Goal: Transaction & Acquisition: Purchase product/service

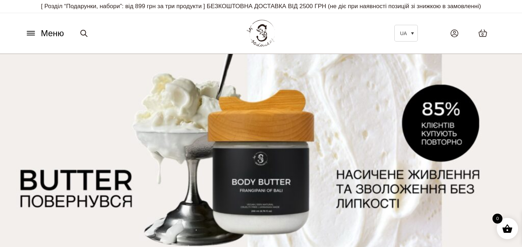
click at [31, 32] on icon at bounding box center [30, 32] width 11 height 7
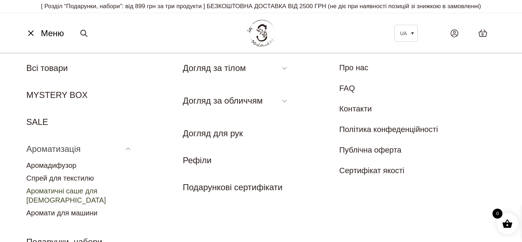
scroll to position [71, 0]
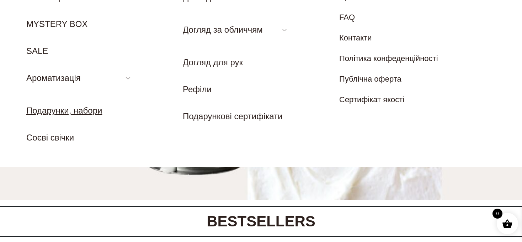
click at [75, 113] on link "Подарунки, набори" at bounding box center [64, 111] width 76 height 10
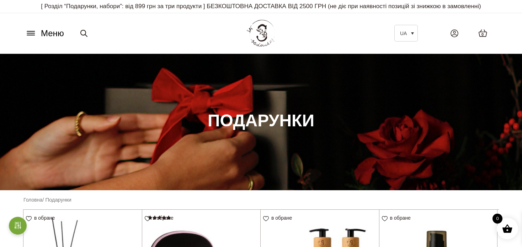
click at [36, 33] on icon at bounding box center [30, 32] width 11 height 7
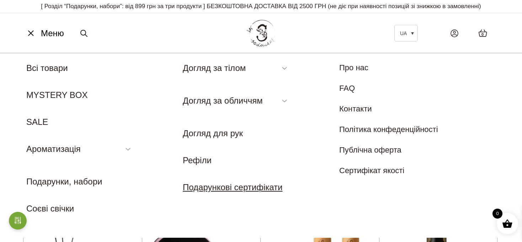
click at [233, 189] on link "Подарункові сертифікати" at bounding box center [233, 188] width 100 height 10
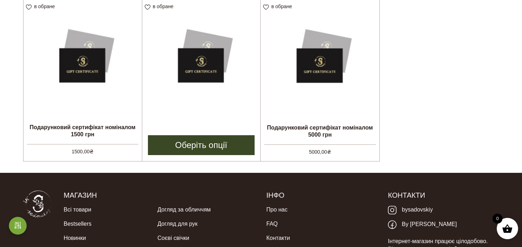
scroll to position [213, 0]
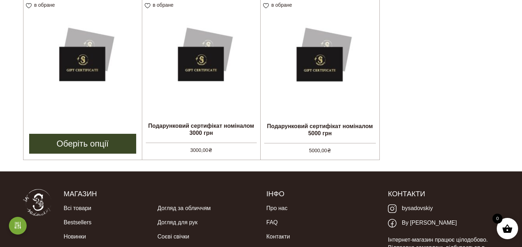
click at [76, 71] on img at bounding box center [82, 56] width 118 height 118
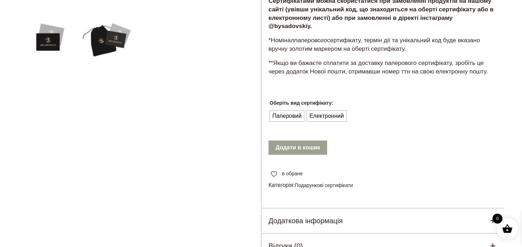
scroll to position [249, 0]
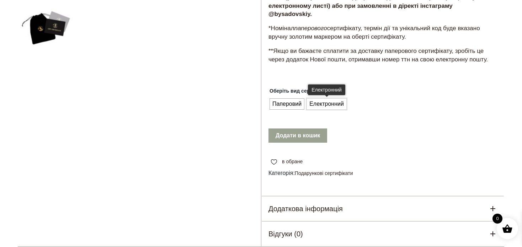
click at [324, 98] on span "Електронний" at bounding box center [326, 103] width 38 height 11
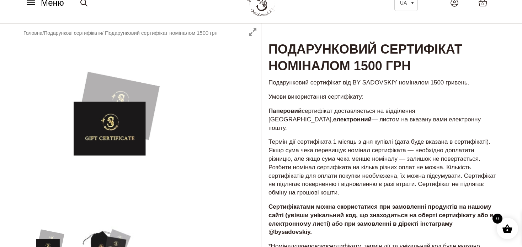
scroll to position [0, 0]
